Goal: Navigation & Orientation: Find specific page/section

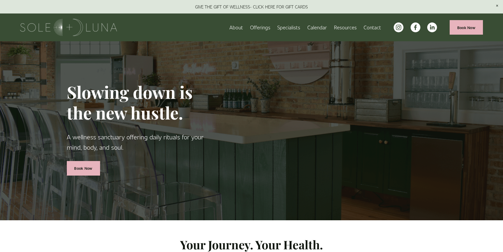
click at [0, 0] on span "Packages/Memberships" at bounding box center [0, 0] width 0 height 0
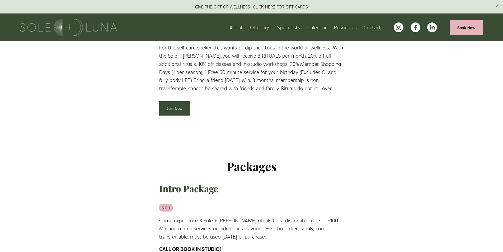
scroll to position [158, 0]
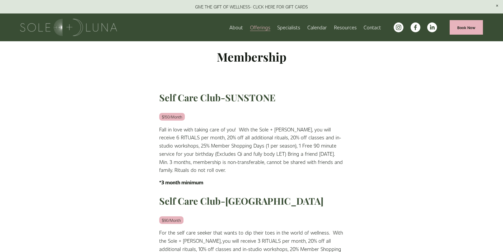
click at [0, 0] on span "Wellness Experiences" at bounding box center [0, 0] width 0 height 0
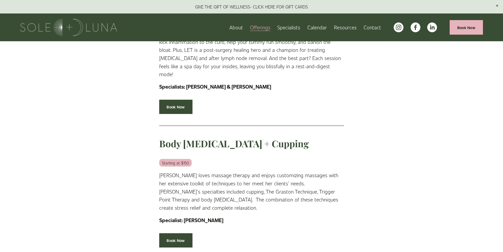
scroll to position [422, 0]
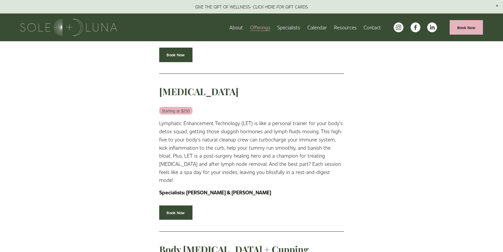
click at [371, 26] on link "Contact" at bounding box center [371, 27] width 17 height 9
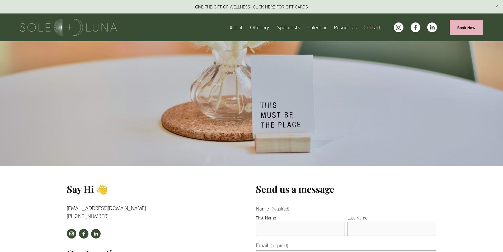
click at [218, 7] on link at bounding box center [251, 6] width 503 height 13
click at [243, 6] on link at bounding box center [251, 6] width 503 height 13
